Goal: Find specific page/section: Find specific page/section

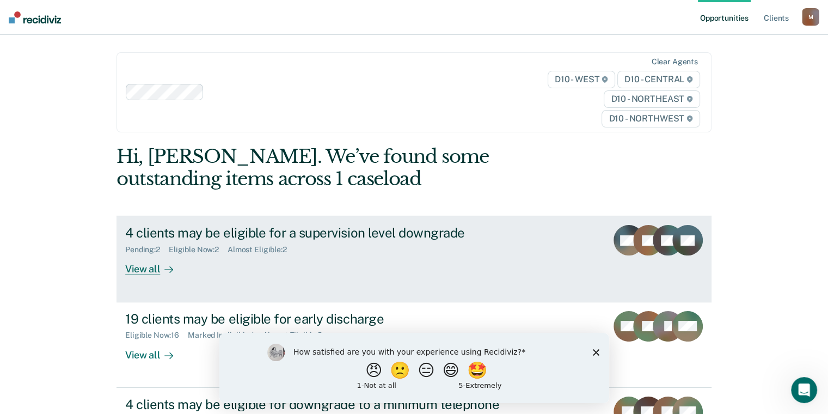
click at [142, 262] on div "View all" at bounding box center [155, 264] width 61 height 21
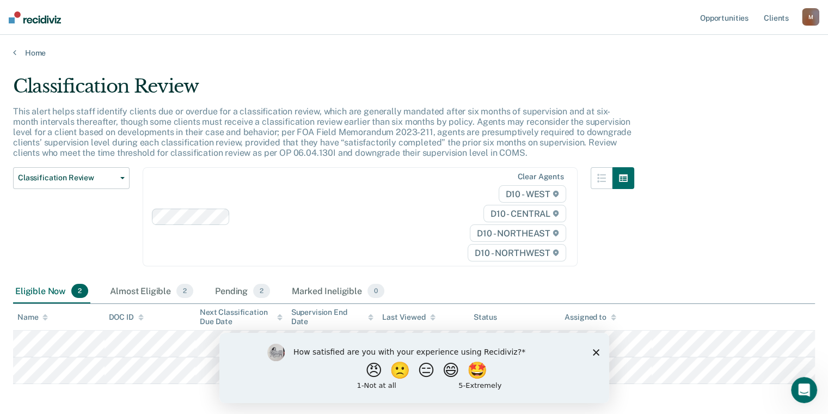
click at [10, 52] on div "Home" at bounding box center [414, 46] width 828 height 23
click at [17, 51] on link "Home" at bounding box center [414, 53] width 802 height 10
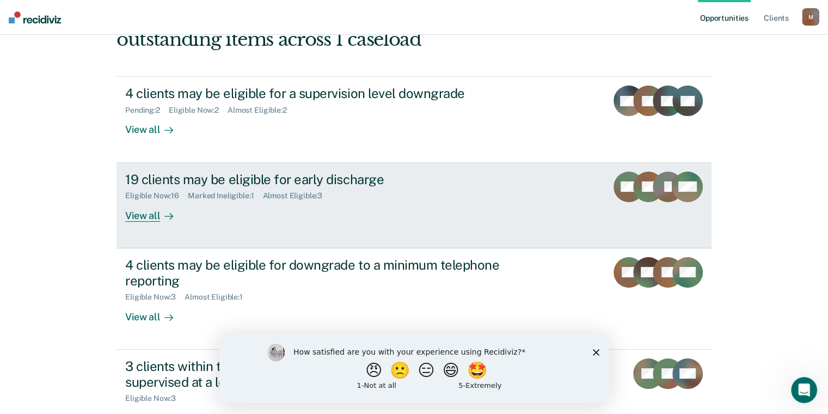
scroll to position [163, 0]
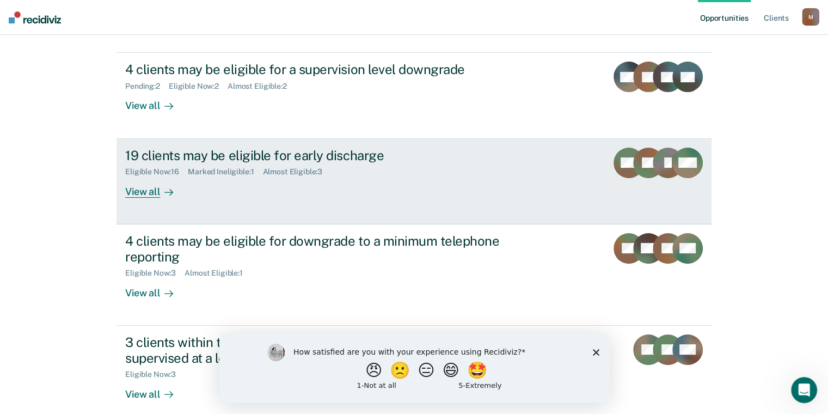
click at [166, 197] on link "19 clients may be eligible for early discharge Eligible Now : 16 Marked Ineligi…" at bounding box center [414, 181] width 595 height 85
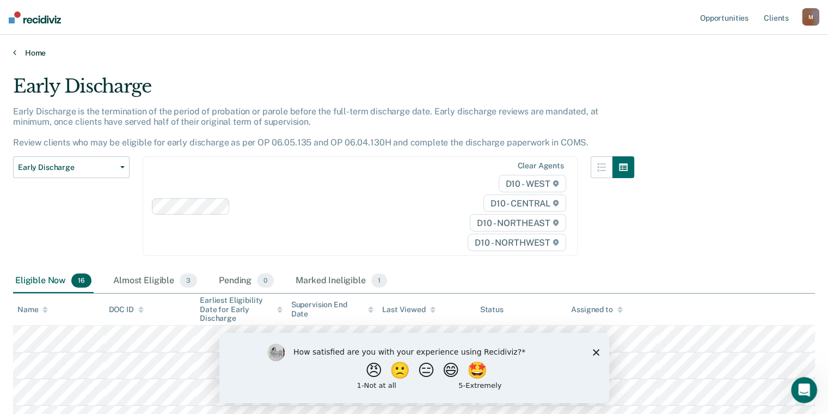
click at [21, 51] on link "Home" at bounding box center [414, 53] width 802 height 10
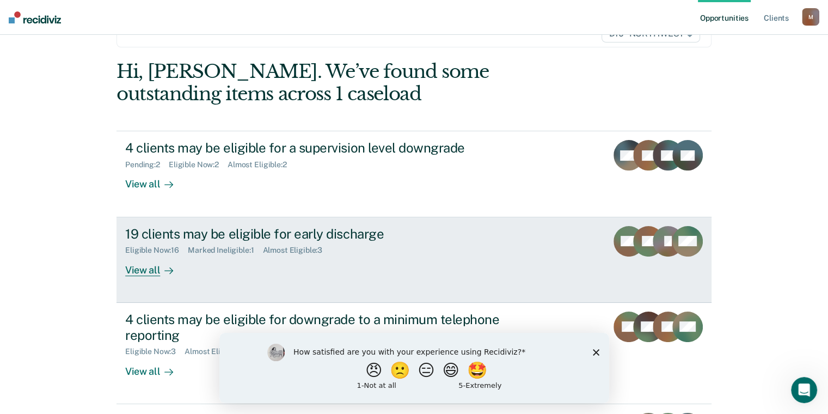
scroll to position [242, 0]
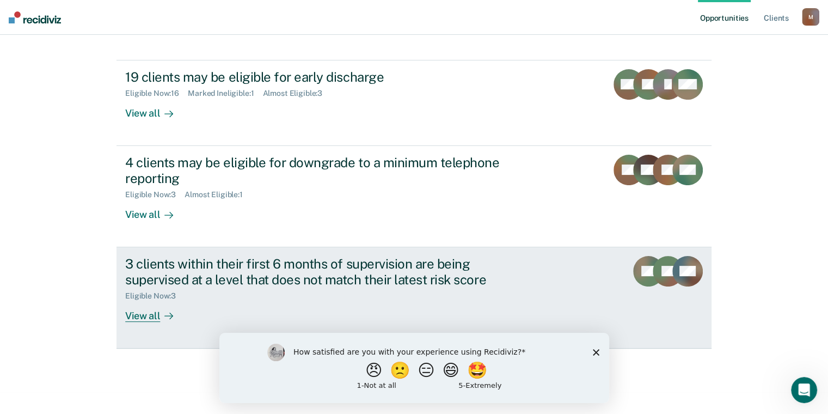
click at [276, 287] on div "Eligible Now : 3" at bounding box center [316, 294] width 382 height 14
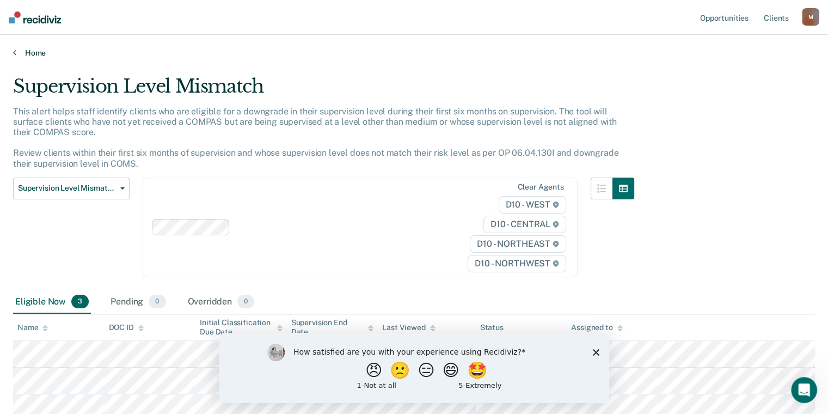
click at [13, 54] on icon at bounding box center [14, 52] width 3 height 9
